Goal: Task Accomplishment & Management: Manage account settings

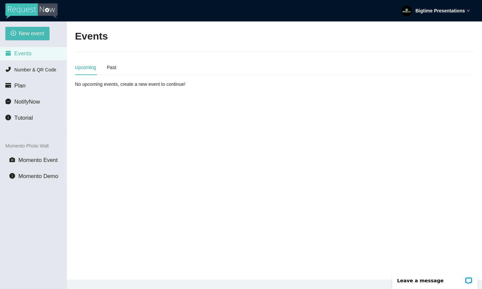
click at [444, 11] on strong "Bigtime Presentations" at bounding box center [441, 10] width 50 height 5
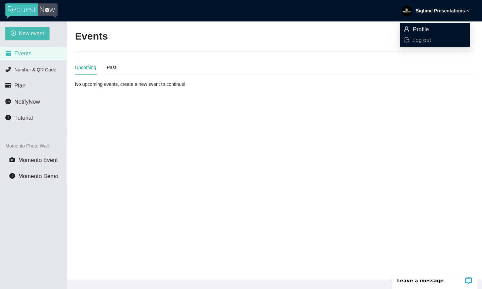
click at [421, 30] on span "Profile" at bounding box center [421, 29] width 16 height 6
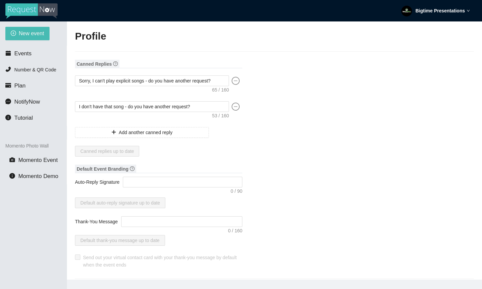
type textarea "https://virtualdj.com/ask/DJ_Spinz"
type input "Bigtime"
type input "Presentations"
type input "Bigtime Presentations DJ Service"
type input "DJ"
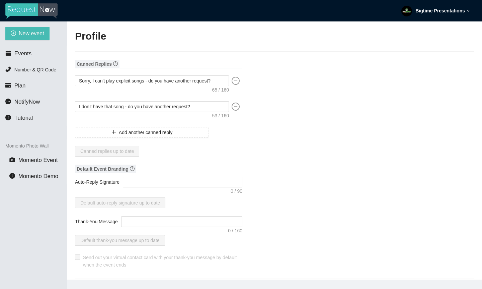
type input "bigtimepresentations@gmail.com"
type input "(519) 503-7013"
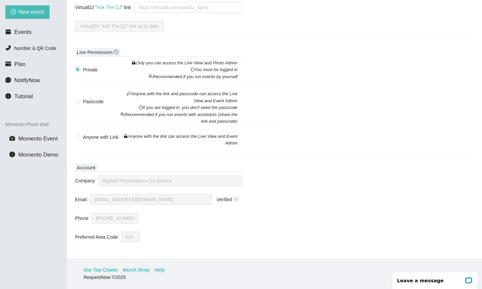
scroll to position [21, 0]
click at [21, 53] on li "Number & QR Code" at bounding box center [33, 48] width 67 height 13
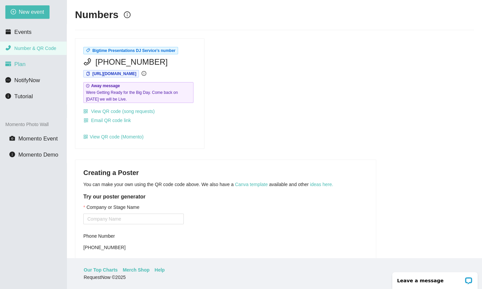
click at [34, 68] on li "Plan" at bounding box center [33, 64] width 67 height 13
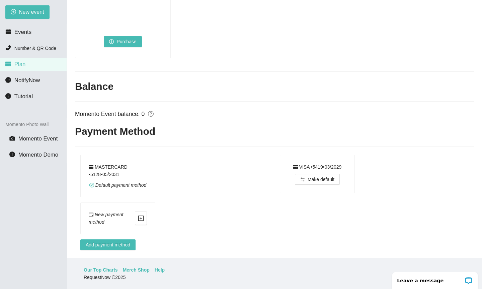
scroll to position [21, 0]
click at [293, 165] on icon "credit-card" at bounding box center [295, 167] width 5 height 4
click at [297, 163] on div "VISA • 5419 • 0 3 / 2029" at bounding box center [317, 166] width 49 height 7
click at [144, 163] on div "MASTERCARD • 5128 • 0 5 / 2031" at bounding box center [118, 170] width 58 height 15
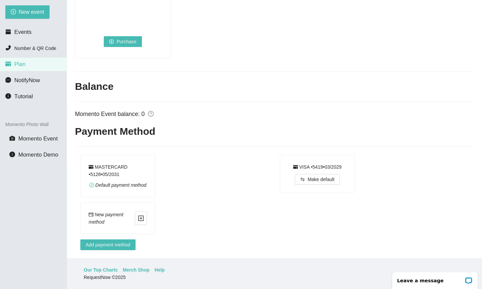
click at [93, 163] on div "MASTERCARD • 5128 • 0 5 / 2031" at bounding box center [118, 170] width 58 height 15
click at [92, 183] on icon "check-circle" at bounding box center [92, 185] width 4 height 4
click at [102, 163] on div "MASTERCARD • 5128 • 0 5 / 2031" at bounding box center [118, 170] width 58 height 15
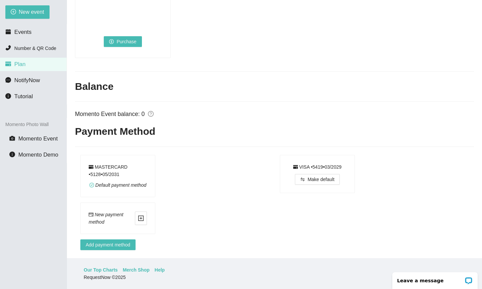
click at [137, 163] on div "MASTERCARD • 5128 • 0 5 / 2031" at bounding box center [118, 170] width 58 height 15
click at [177, 168] on div "MASTERCARD • 5128 • 0 5 / 2031 Default payment method" at bounding box center [177, 176] width 194 height 43
click at [114, 241] on span "Add payment method" at bounding box center [108, 244] width 45 height 7
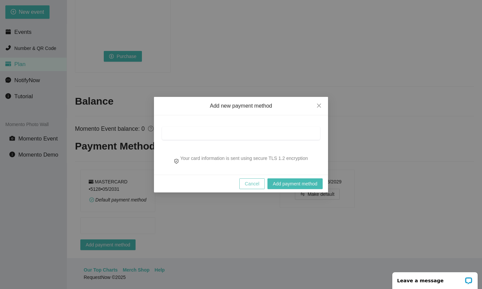
click at [252, 182] on span "Cancel" at bounding box center [252, 183] width 15 height 7
click at [256, 185] on div "Add new payment method Your card information is sent using secure TLS 1.2 encry…" at bounding box center [241, 144] width 482 height 289
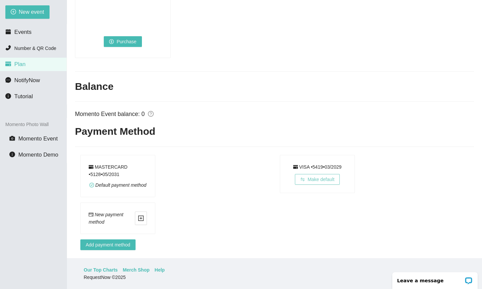
click at [315, 176] on span "Make default" at bounding box center [321, 179] width 27 height 7
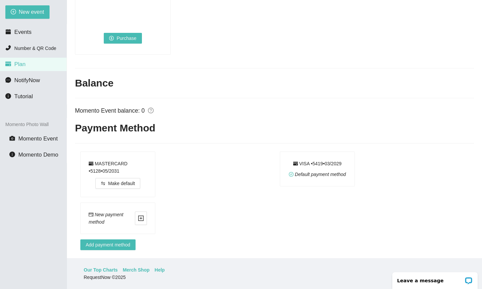
click at [305, 172] on span "Default payment method" at bounding box center [320, 174] width 51 height 5
click at [153, 108] on icon "question-circle" at bounding box center [151, 111] width 6 height 6
click at [153, 169] on div "MASTERCARD • 5128 • 0 5 / 2031 Make default" at bounding box center [118, 174] width 74 height 45
click at [134, 160] on div "MASTERCARD • 5128 • 0 5 / 2031" at bounding box center [118, 167] width 58 height 15
click at [104, 160] on div "MASTERCARD • 5128 • 0 5 / 2031" at bounding box center [118, 167] width 58 height 15
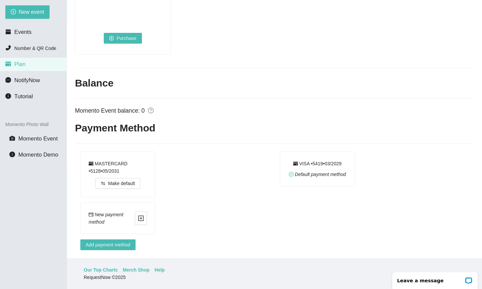
click at [78, 156] on div "MASTERCARD • 5128 • 0 5 / 2031 Make default" at bounding box center [178, 174] width 200 height 46
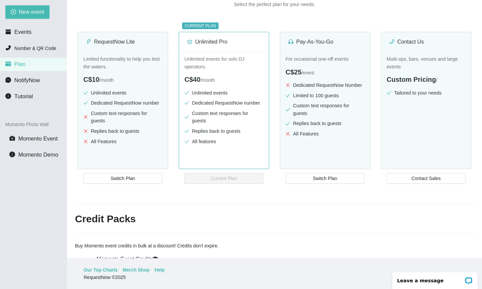
scroll to position [24, 0]
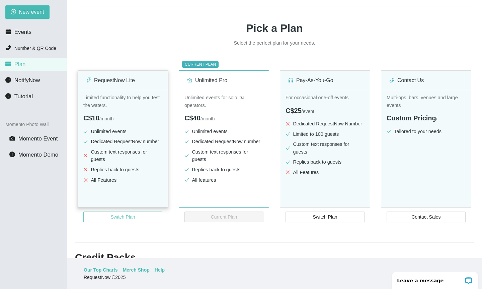
click at [153, 214] on button "Switch Plan" at bounding box center [122, 216] width 79 height 11
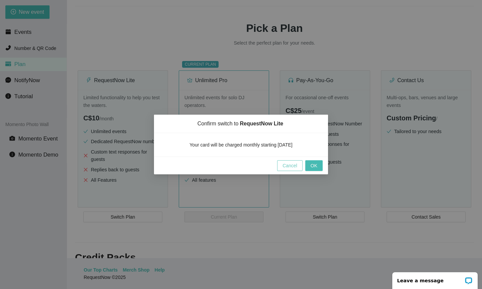
click at [288, 165] on span "Cancel" at bounding box center [290, 165] width 15 height 7
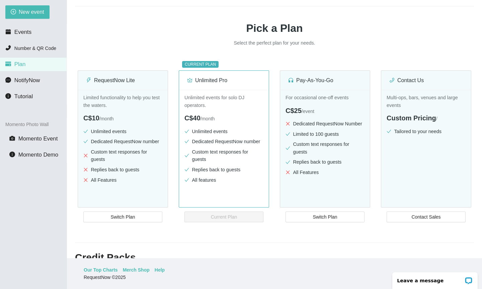
click at [210, 62] on sup "CURRENT PLAN" at bounding box center [200, 64] width 37 height 7
click at [211, 122] on div "C$40 / month" at bounding box center [224, 118] width 79 height 10
click at [203, 65] on sup "CURRENT PLAN" at bounding box center [200, 64] width 37 height 7
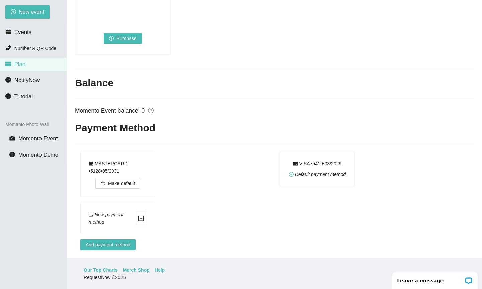
scroll to position [449, 0]
click at [314, 175] on div "Default payment method" at bounding box center [317, 174] width 57 height 7
click at [119, 160] on div "MASTERCARD • 5128 • 0 5 / 2031" at bounding box center [118, 167] width 58 height 15
click at [39, 31] on li "Events" at bounding box center [33, 31] width 67 height 13
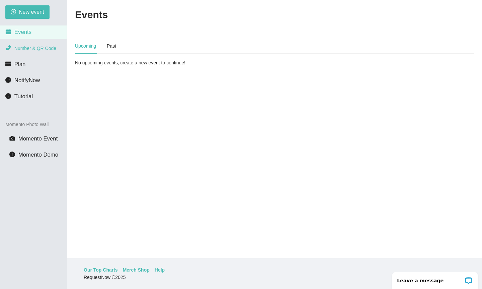
click at [32, 46] on span "Number & QR Code" at bounding box center [35, 48] width 42 height 5
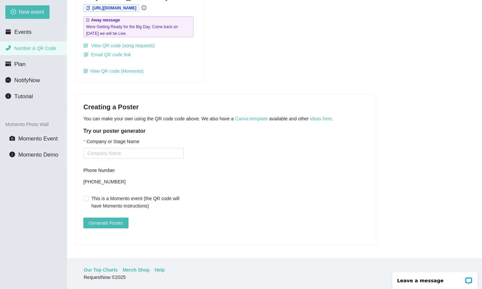
scroll to position [71, 0]
click at [119, 179] on div "+15485322132" at bounding box center [133, 182] width 100 height 10
click at [13, 82] on span "NotifyNow" at bounding box center [22, 80] width 35 height 5
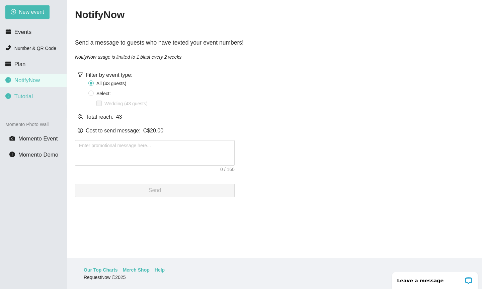
click at [25, 99] on span "Tutorial" at bounding box center [23, 96] width 18 height 6
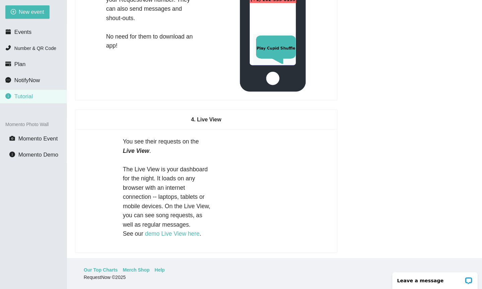
scroll to position [612, 0]
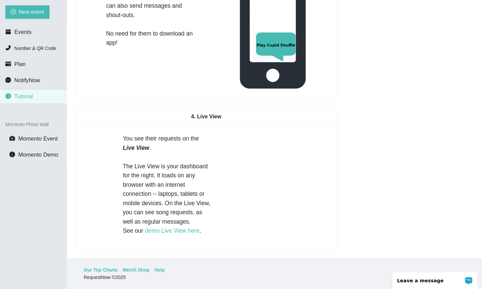
click at [439, 280] on p "Leave a message" at bounding box center [431, 280] width 66 height 5
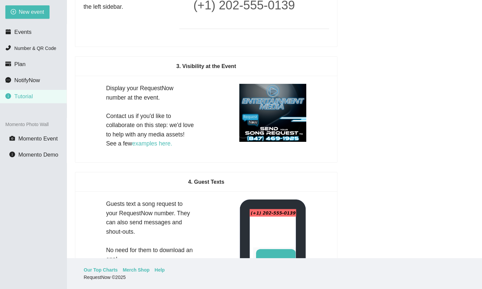
scroll to position [369, 0]
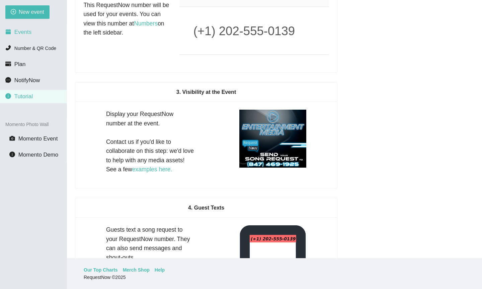
click at [26, 36] on li "Events" at bounding box center [33, 31] width 67 height 13
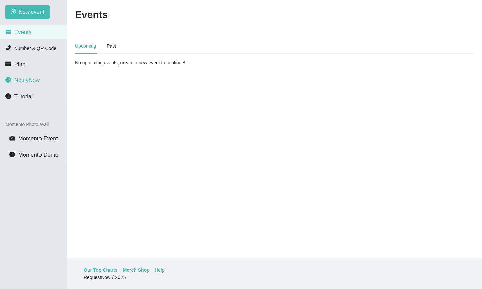
click at [39, 83] on span "NotifyNow" at bounding box center [26, 80] width 25 height 6
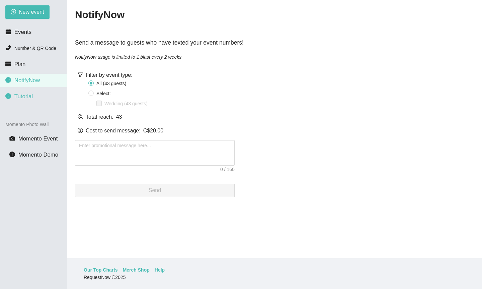
click at [43, 99] on li "Tutorial" at bounding box center [33, 96] width 67 height 13
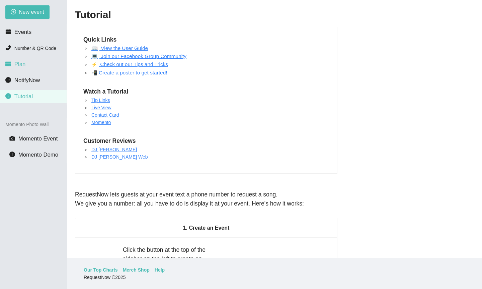
click at [32, 60] on li "Plan" at bounding box center [33, 64] width 67 height 13
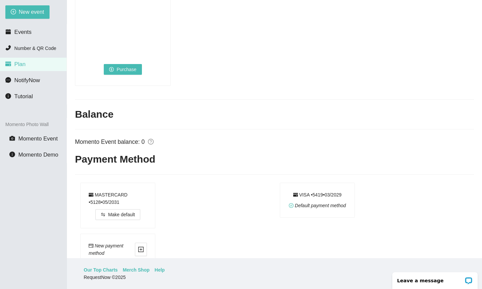
scroll to position [449, 0]
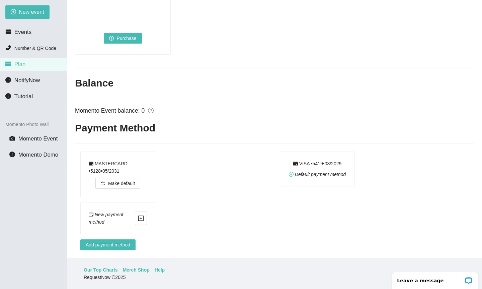
click at [144, 161] on div "MASTERCARD • 5128 • 0 5 / 2031" at bounding box center [118, 167] width 58 height 15
click at [139, 166] on div "MASTERCARD • 5128 • 0 5 / 2031" at bounding box center [118, 167] width 58 height 15
click at [233, 175] on div "MASTERCARD • 5128 • 0 5 / 2031 Make default" at bounding box center [177, 174] width 194 height 46
click at [304, 172] on span "Default payment method" at bounding box center [320, 174] width 51 height 5
click at [293, 160] on div "VISA • 5419 • 0 3 / 2029" at bounding box center [317, 163] width 49 height 7
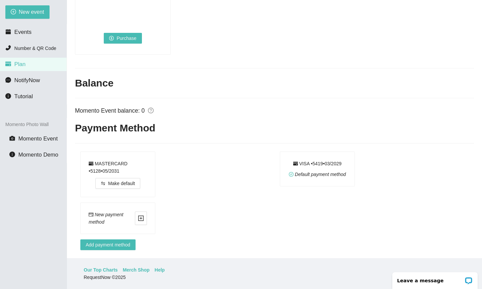
click at [293, 161] on icon "credit-card" at bounding box center [295, 163] width 5 height 4
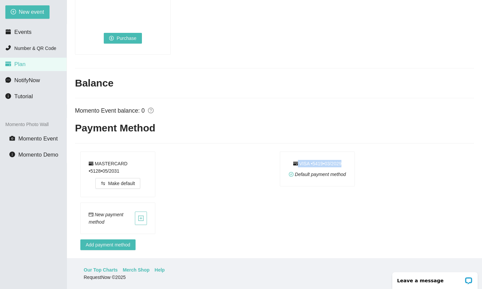
click at [140, 215] on icon "plus-square" at bounding box center [141, 218] width 6 height 6
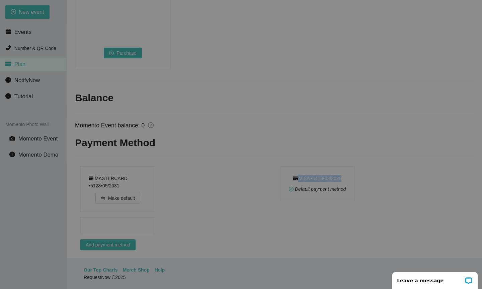
scroll to position [434, 0]
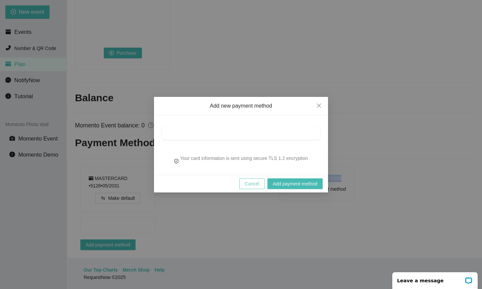
click at [253, 185] on span "Cancel" at bounding box center [252, 183] width 15 height 7
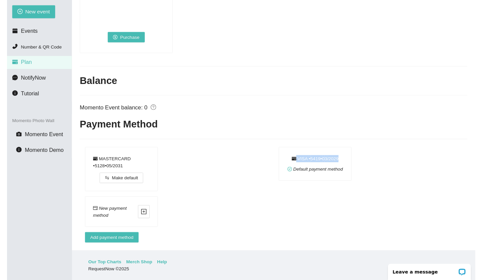
scroll to position [449, 0]
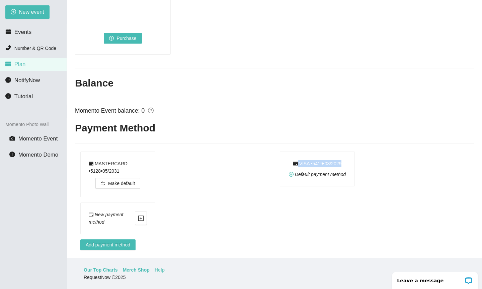
click at [162, 272] on link "Help" at bounding box center [160, 269] width 10 height 7
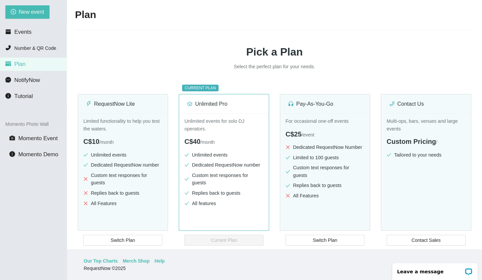
scroll to position [0, 0]
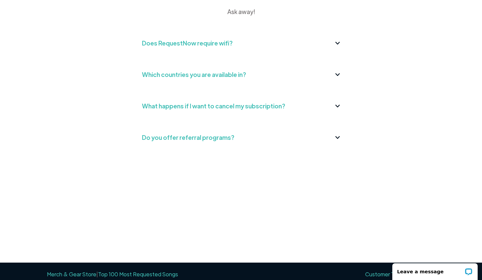
scroll to position [232, 0]
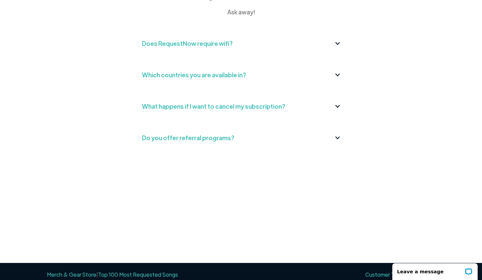
click at [249, 106] on div "What happens if I want to cancel my subscription?" at bounding box center [213, 106] width 143 height 11
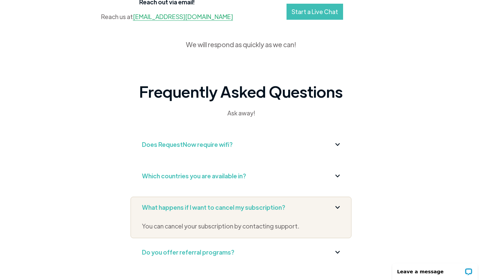
scroll to position [131, 0]
click at [228, 177] on div "Which countries you are available in?" at bounding box center [194, 176] width 104 height 11
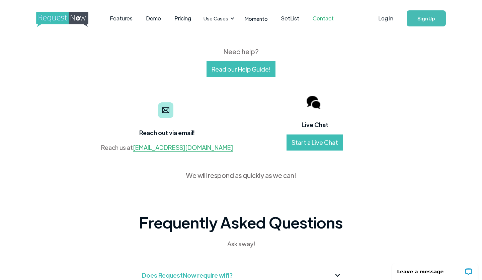
scroll to position [0, 0]
click at [111, 21] on link "Features" at bounding box center [121, 18] width 36 height 21
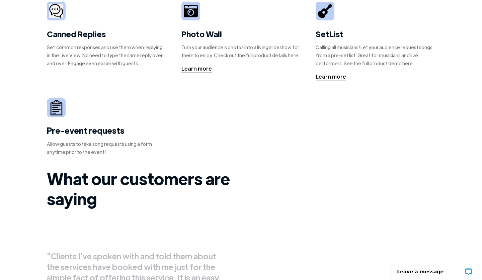
scroll to position [275, 0]
